Goal: Task Accomplishment & Management: Use online tool/utility

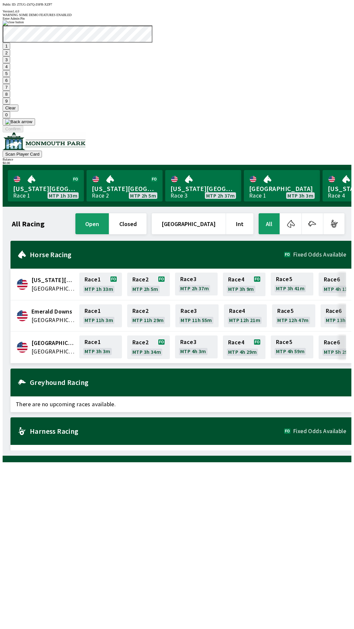
click at [10, 105] on button "9" at bounding box center [7, 101] width 8 height 7
click at [10, 91] on button "7" at bounding box center [7, 87] width 8 height 7
click at [10, 84] on button "6" at bounding box center [7, 80] width 8 height 7
click at [23, 132] on button "Confirm" at bounding box center [13, 128] width 21 height 7
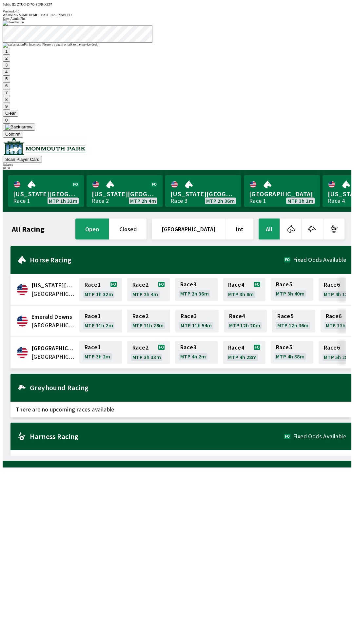
click at [35, 131] on button at bounding box center [19, 127] width 32 height 7
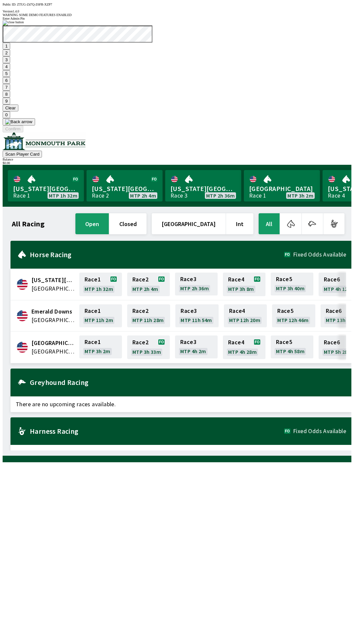
click at [35, 125] on button at bounding box center [19, 121] width 32 height 7
click at [10, 49] on button "1" at bounding box center [7, 46] width 8 height 7
click at [10, 105] on button "9" at bounding box center [7, 101] width 8 height 7
click at [18, 111] on button "Clear" at bounding box center [11, 108] width 16 height 7
click at [10, 63] on button "3" at bounding box center [7, 59] width 8 height 7
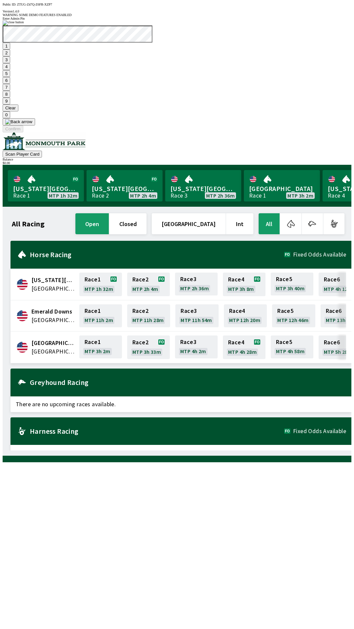
click at [35, 125] on button at bounding box center [19, 121] width 32 height 7
